Goal: Book appointment/travel/reservation

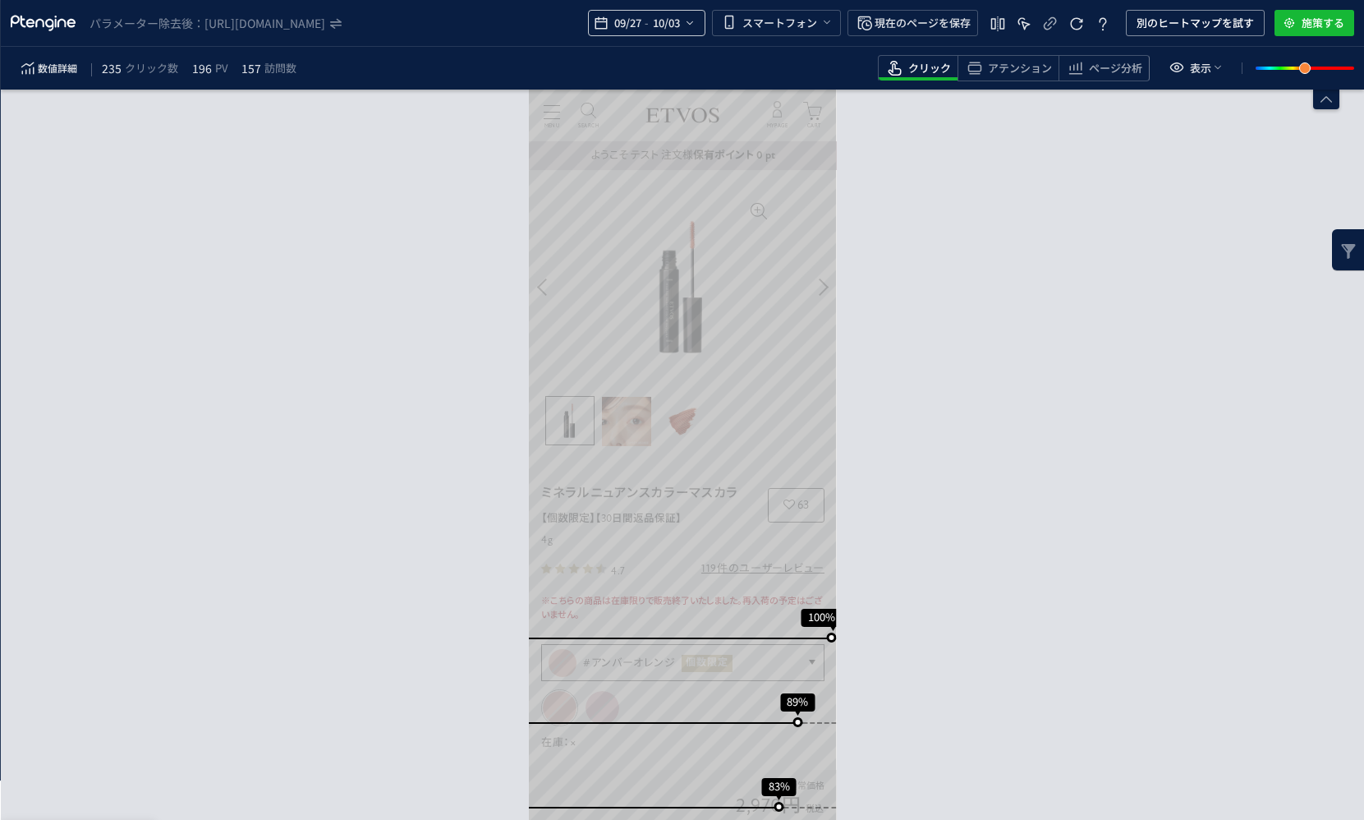
drag, startPoint x: 628, startPoint y: 6, endPoint x: 628, endPoint y: 22, distance: 16.4
click at [628, 7] on div "パラメーター除去後： [URL][DOMAIN_NAME] 09/27 - 10/03 スマートフォン 現在のページを保存 別のヒートマップを試す 施策する" at bounding box center [683, 23] width 1364 height 47
click at [628, 22] on span "09/27" at bounding box center [628, 23] width 34 height 33
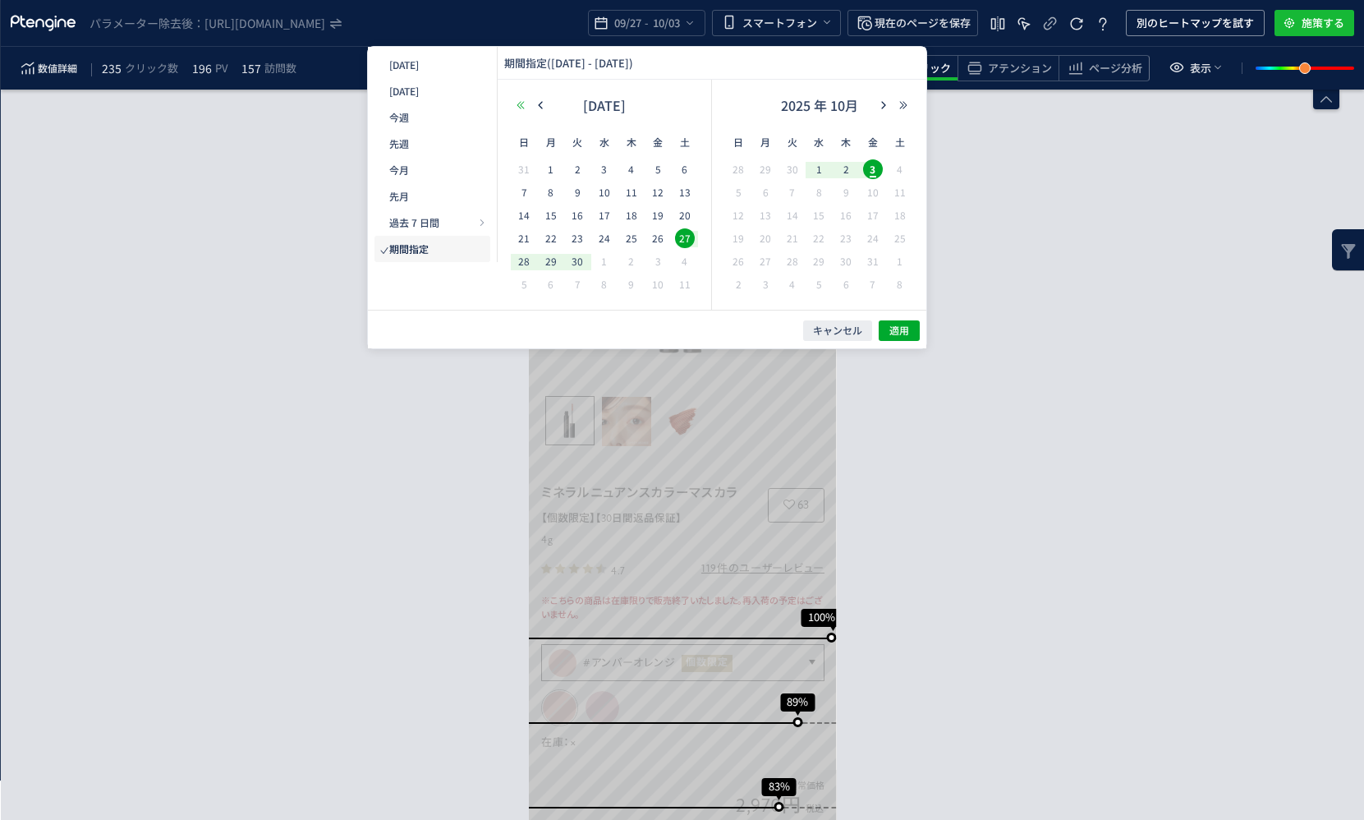
click at [515, 107] on button "button" at bounding box center [521, 104] width 20 height 11
click at [518, 104] on use "button" at bounding box center [520, 104] width 7 height 7
click at [903, 108] on icon "button" at bounding box center [904, 105] width 10 height 10
click at [526, 104] on button "button" at bounding box center [521, 104] width 20 height 11
click at [541, 102] on icon "button" at bounding box center [541, 105] width 10 height 10
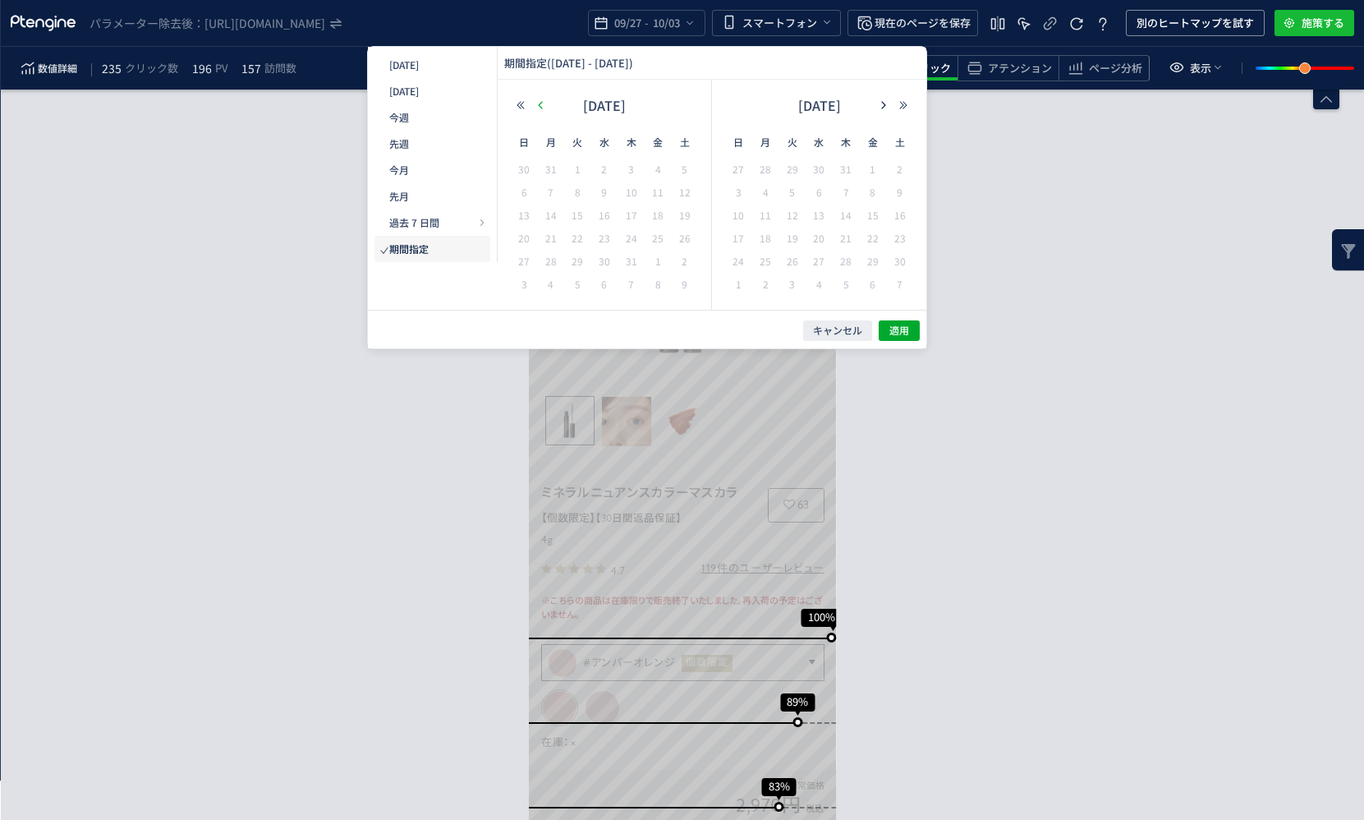
click at [541, 102] on icon "button" at bounding box center [541, 105] width 10 height 10
click at [890, 110] on button "button" at bounding box center [884, 104] width 20 height 11
click at [912, 102] on button "button" at bounding box center [904, 104] width 20 height 11
click at [536, 108] on icon "button" at bounding box center [541, 105] width 10 height 10
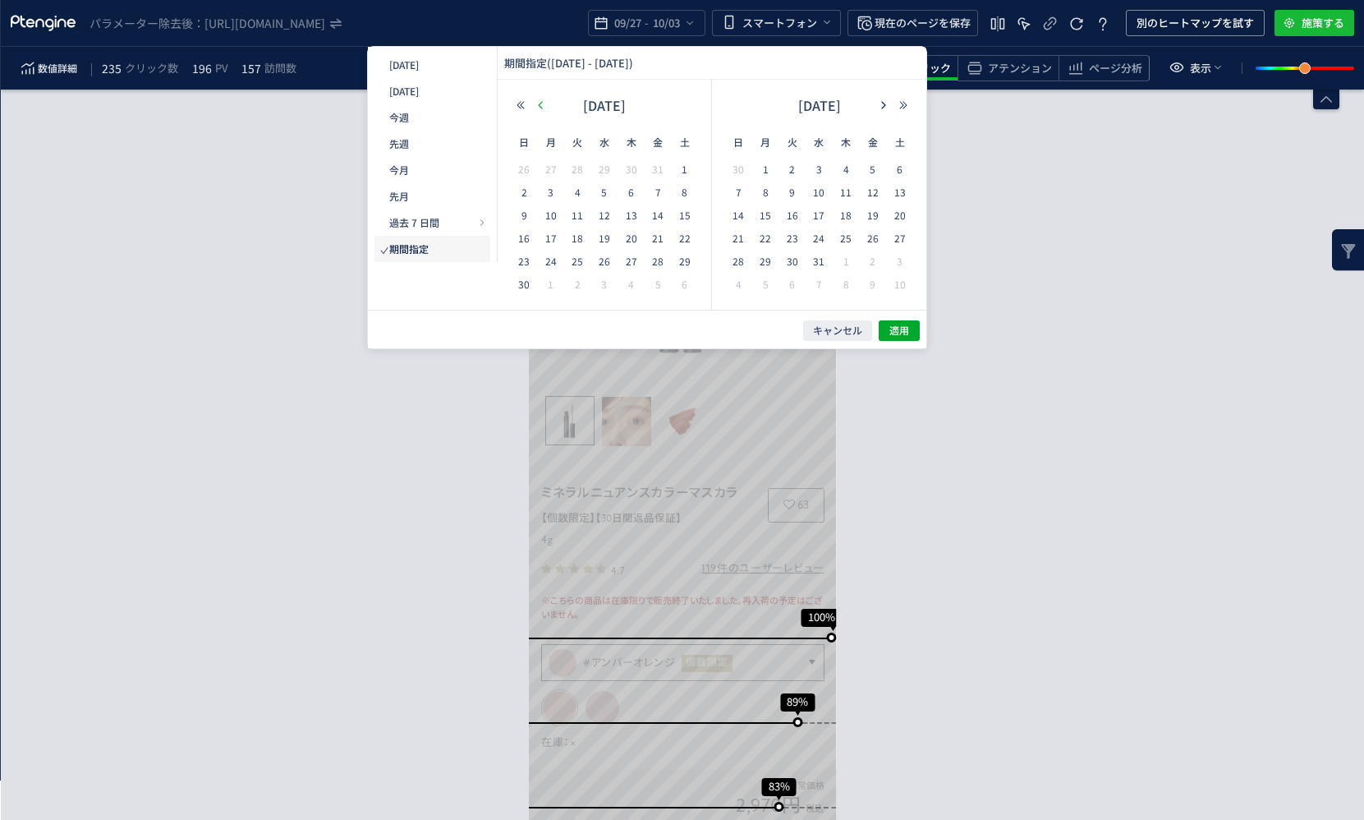
click at [536, 108] on icon "button" at bounding box center [541, 105] width 10 height 10
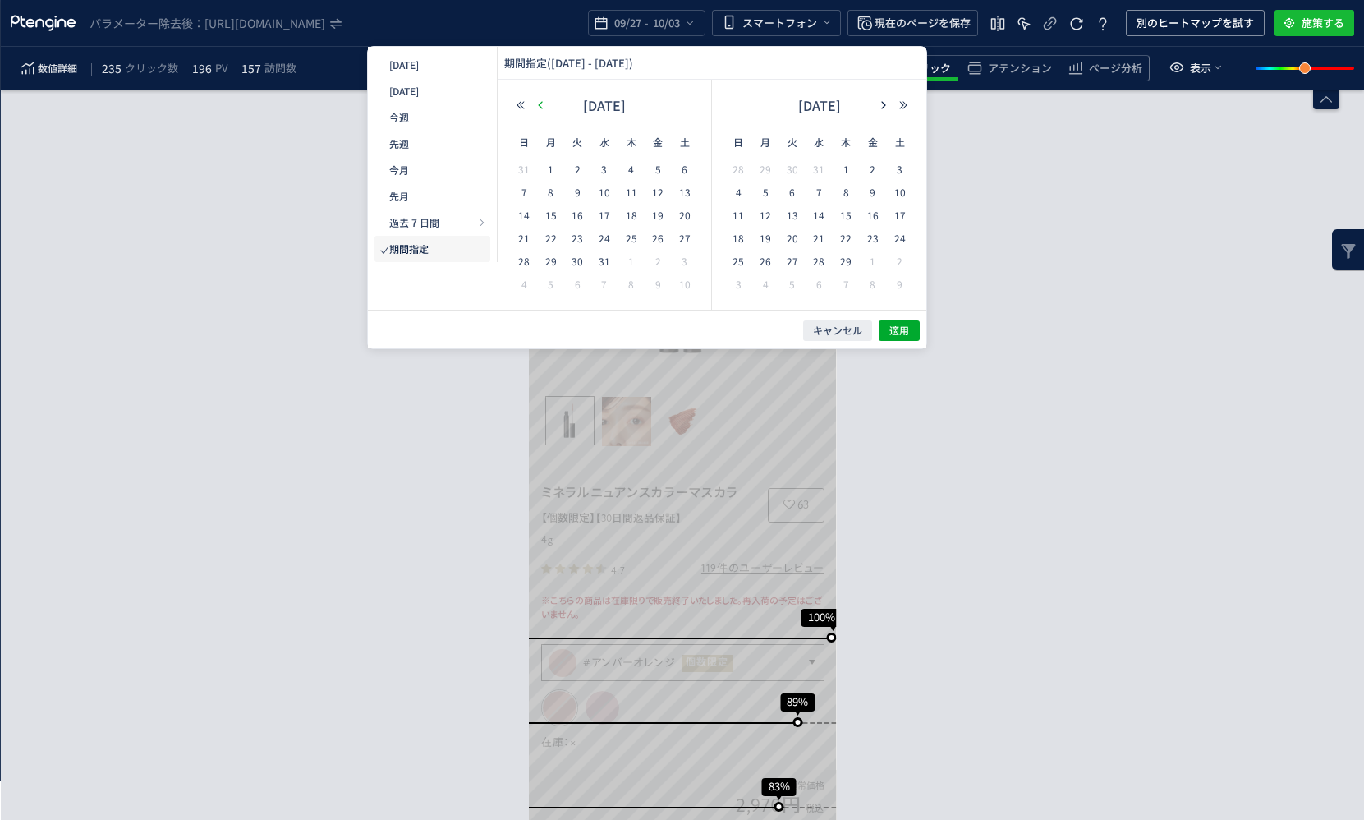
click at [536, 108] on icon "button" at bounding box center [541, 105] width 10 height 10
click at [569, 235] on span "19" at bounding box center [578, 238] width 20 height 20
click at [875, 107] on button "button" at bounding box center [884, 104] width 20 height 11
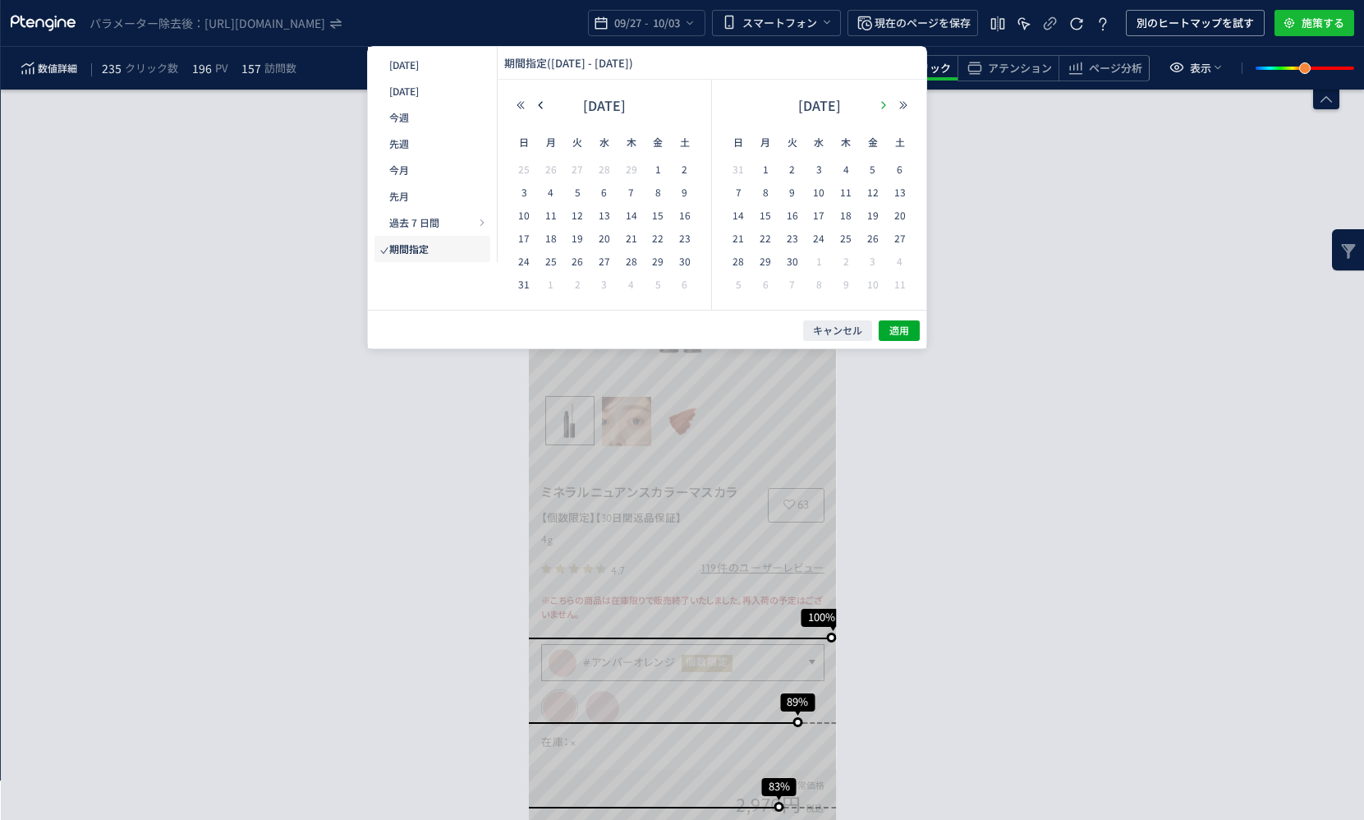
click at [875, 107] on button "button" at bounding box center [884, 104] width 20 height 11
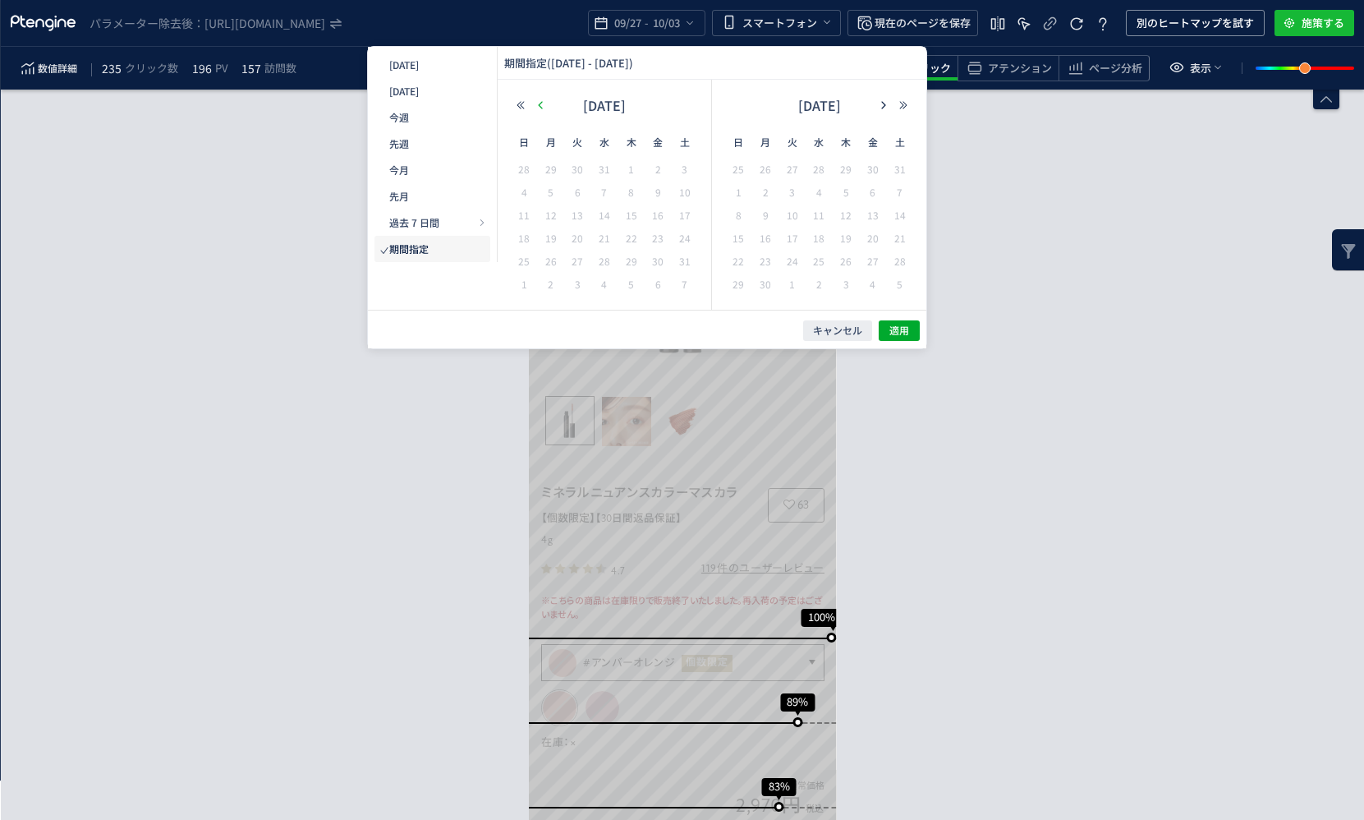
click at [540, 102] on icon "button" at bounding box center [541, 105] width 10 height 10
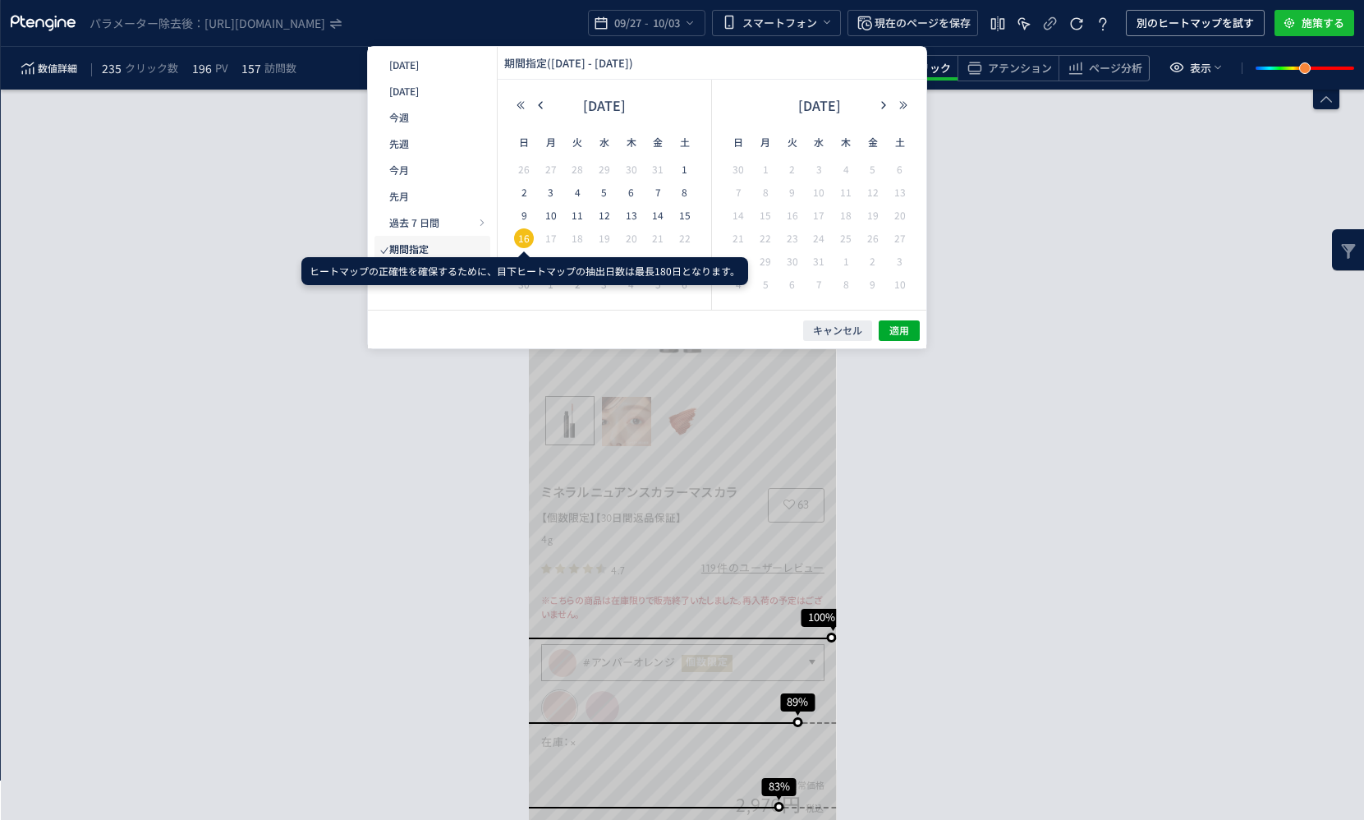
click at [527, 229] on span "16" at bounding box center [524, 238] width 20 height 20
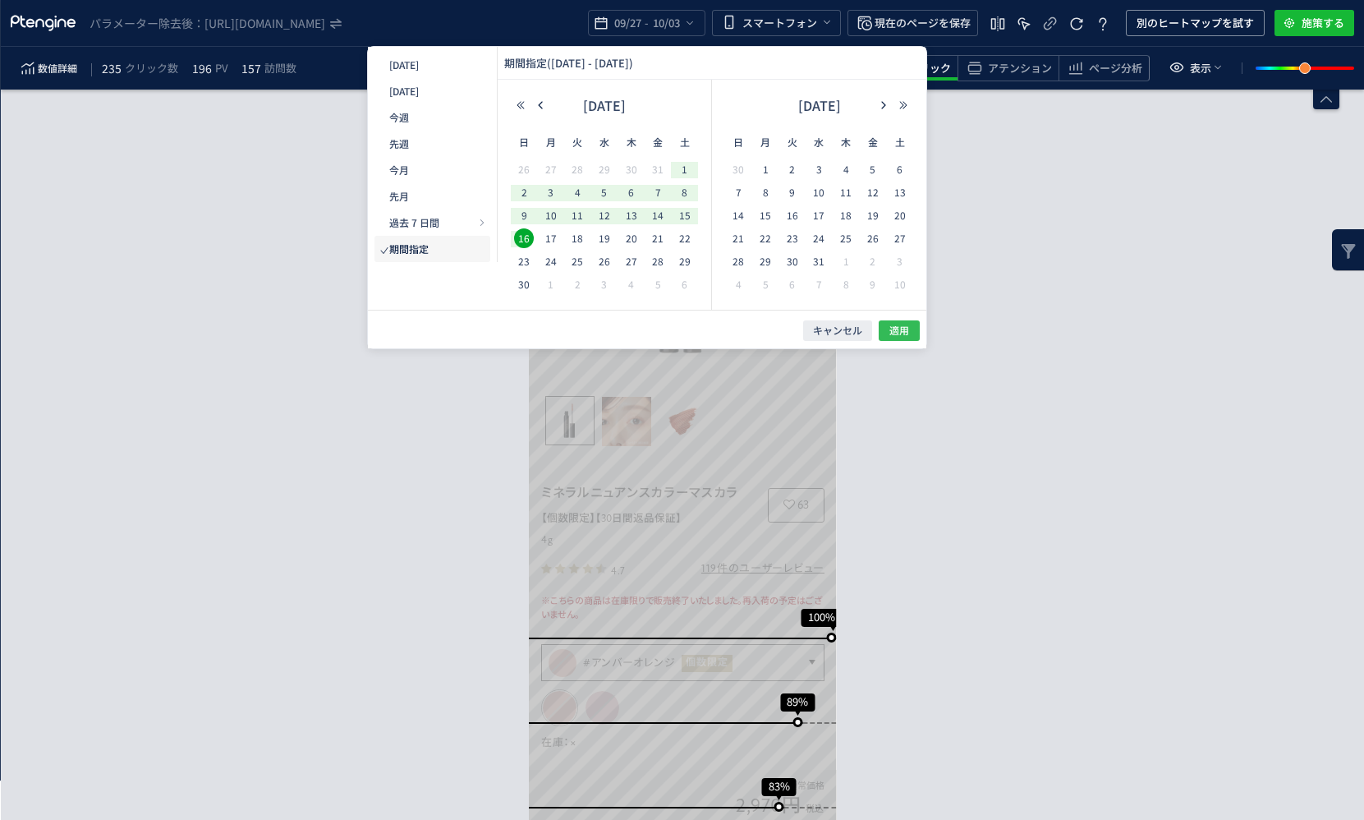
click at [907, 333] on span "適用" at bounding box center [900, 331] width 20 height 14
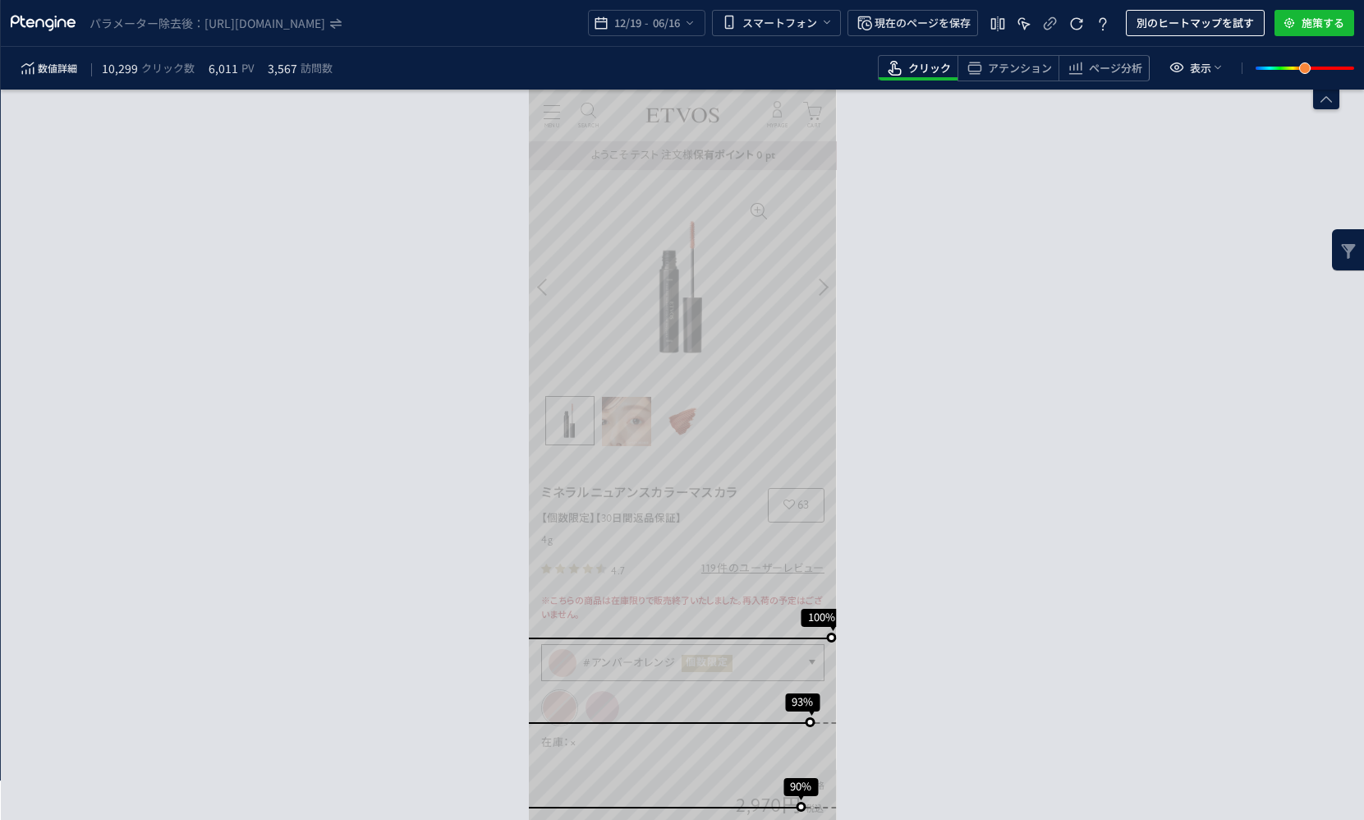
click at [1139, 16] on span "別のヒートマップを試す" at bounding box center [1195, 23] width 117 height 26
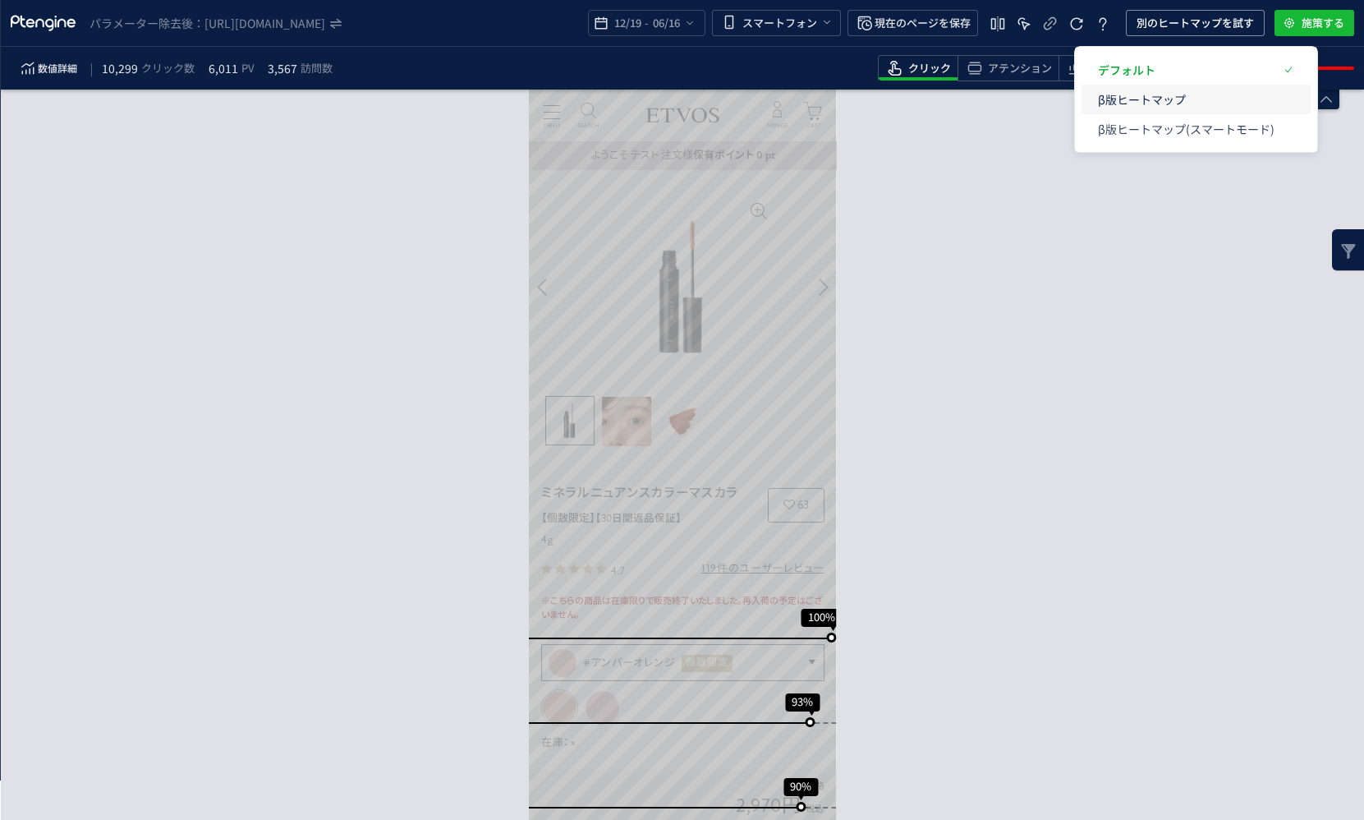
click at [1144, 107] on p "β版ヒートマップ" at bounding box center [1186, 100] width 177 height 30
